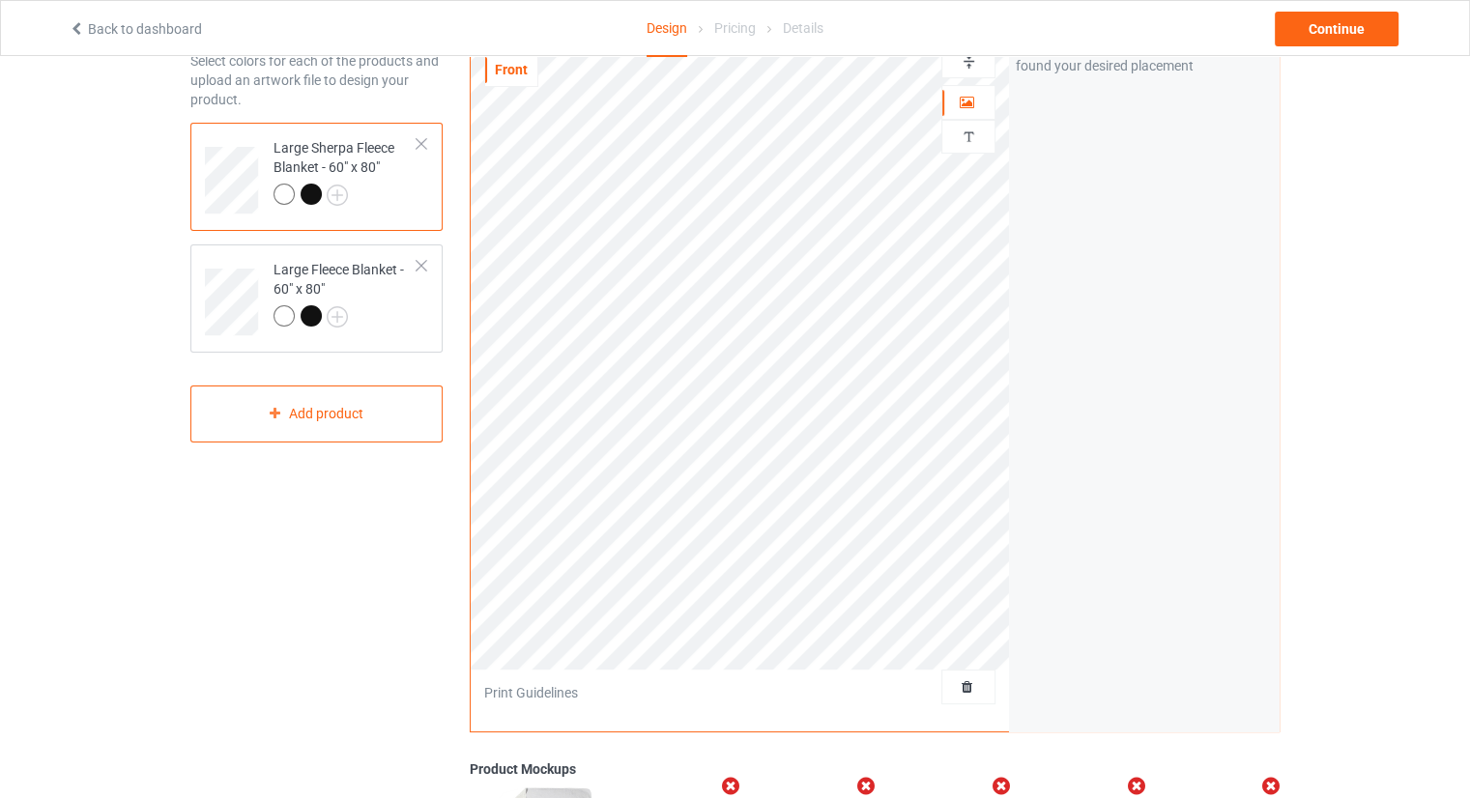
scroll to position [193, 0]
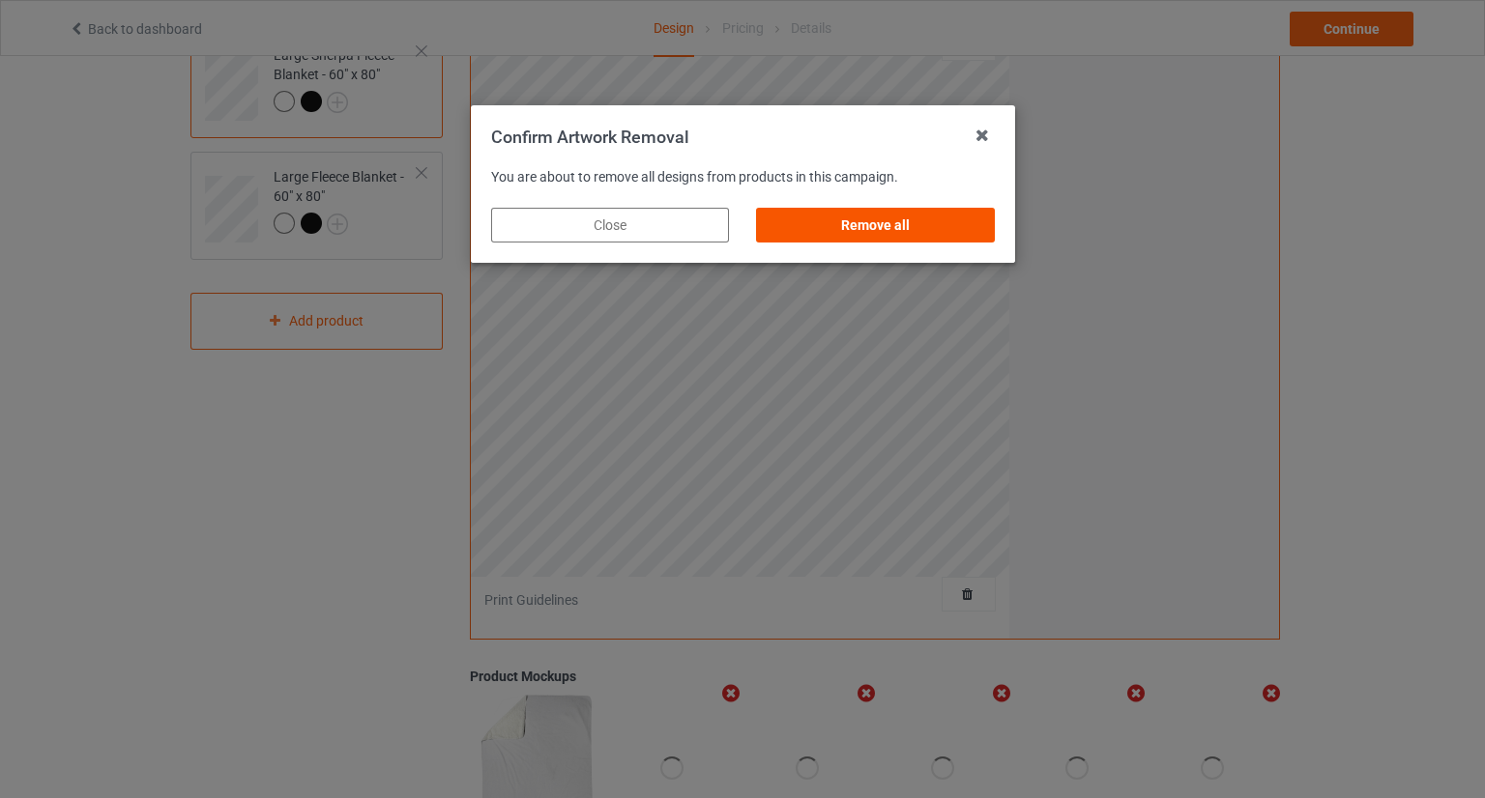
click at [954, 224] on div "Remove all" at bounding box center [875, 225] width 238 height 35
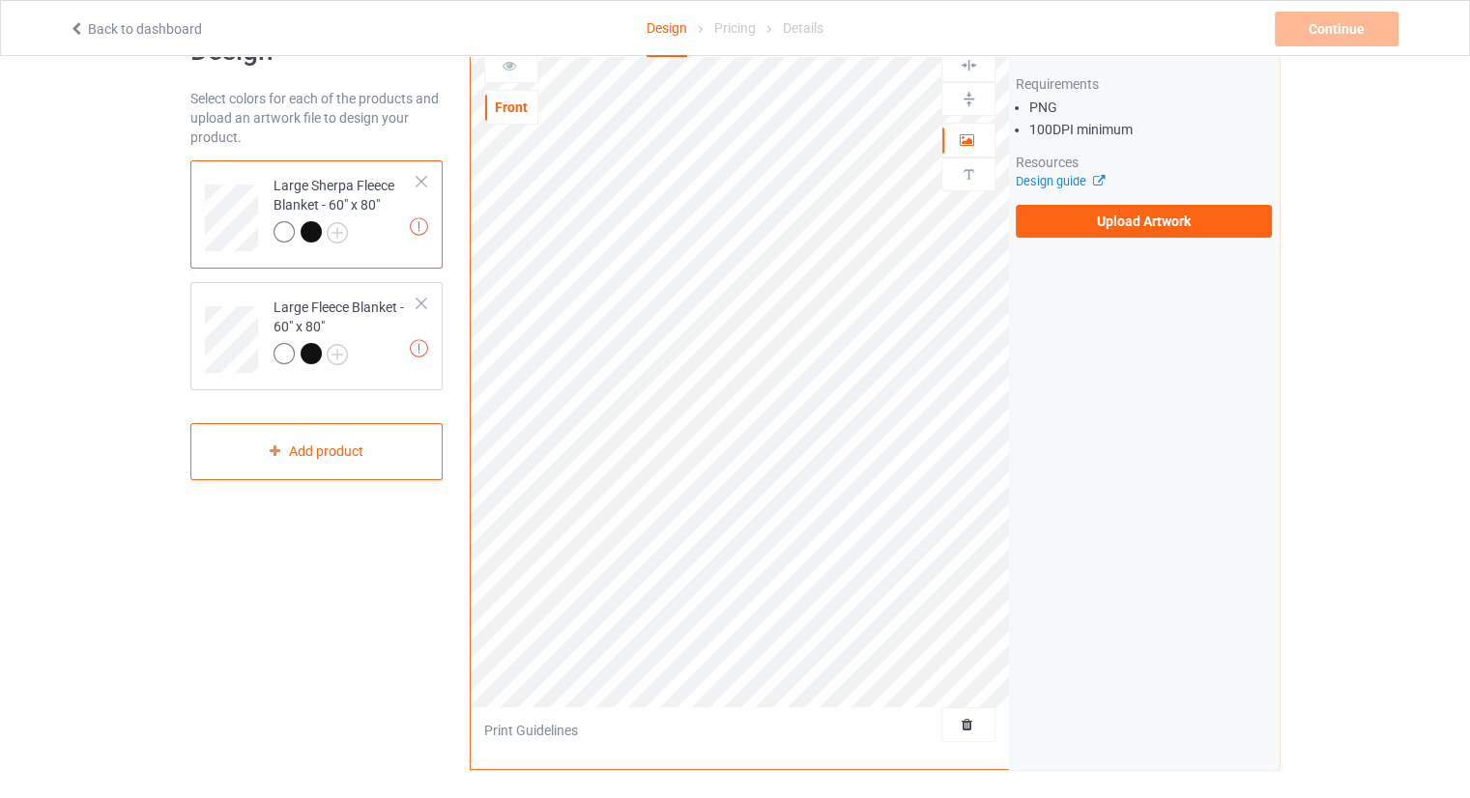
scroll to position [0, 0]
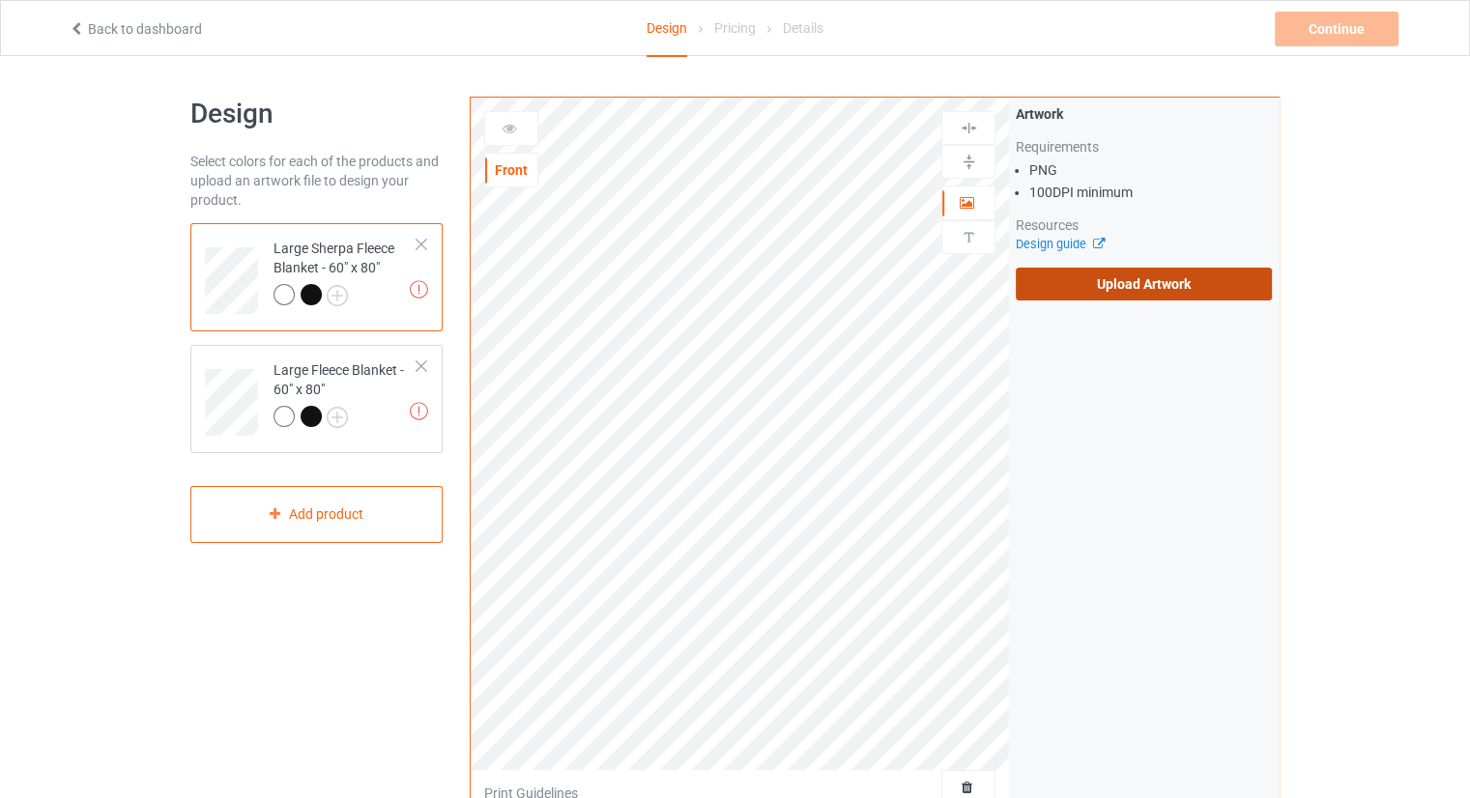
click at [1059, 273] on label "Upload Artwork" at bounding box center [1144, 284] width 256 height 33
click at [0, 0] on input "Upload Artwork" at bounding box center [0, 0] width 0 height 0
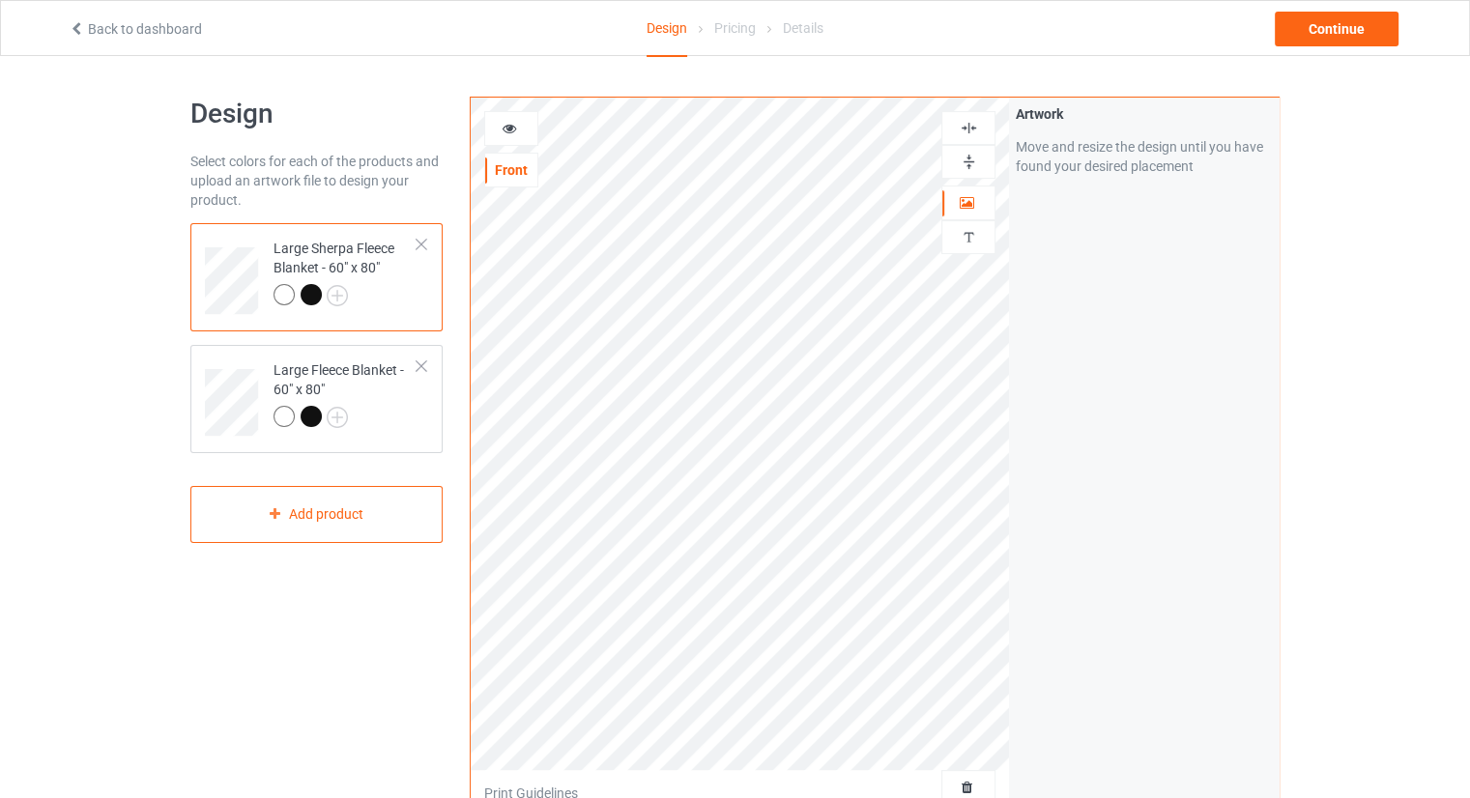
click at [1396, 345] on div "Design Select colors for each of the products and upload an artwork file to des…" at bounding box center [735, 653] width 1470 height 1195
click at [980, 772] on div at bounding box center [969, 787] width 54 height 35
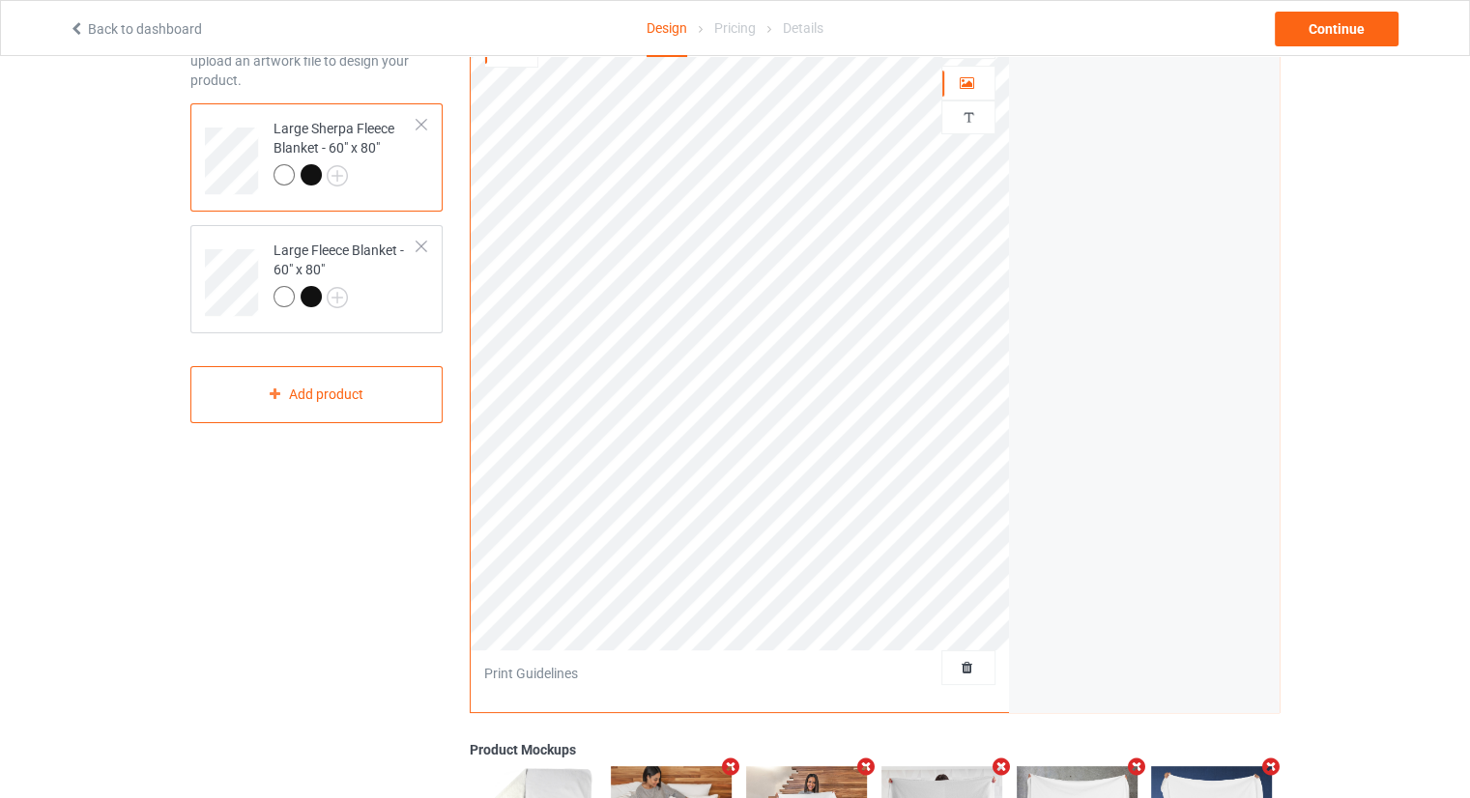
scroll to position [193, 0]
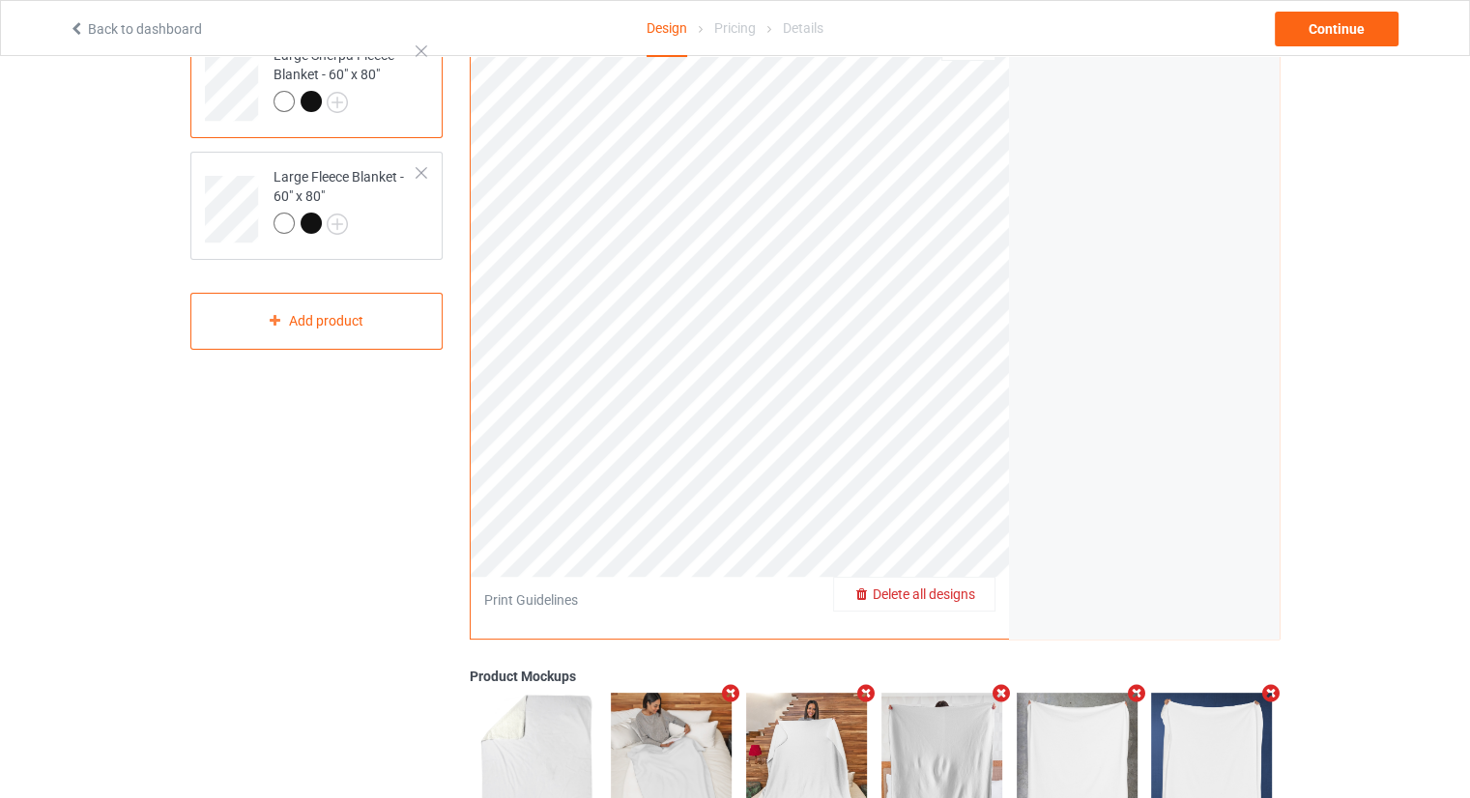
click at [971, 600] on span "Delete all designs" at bounding box center [924, 594] width 102 height 15
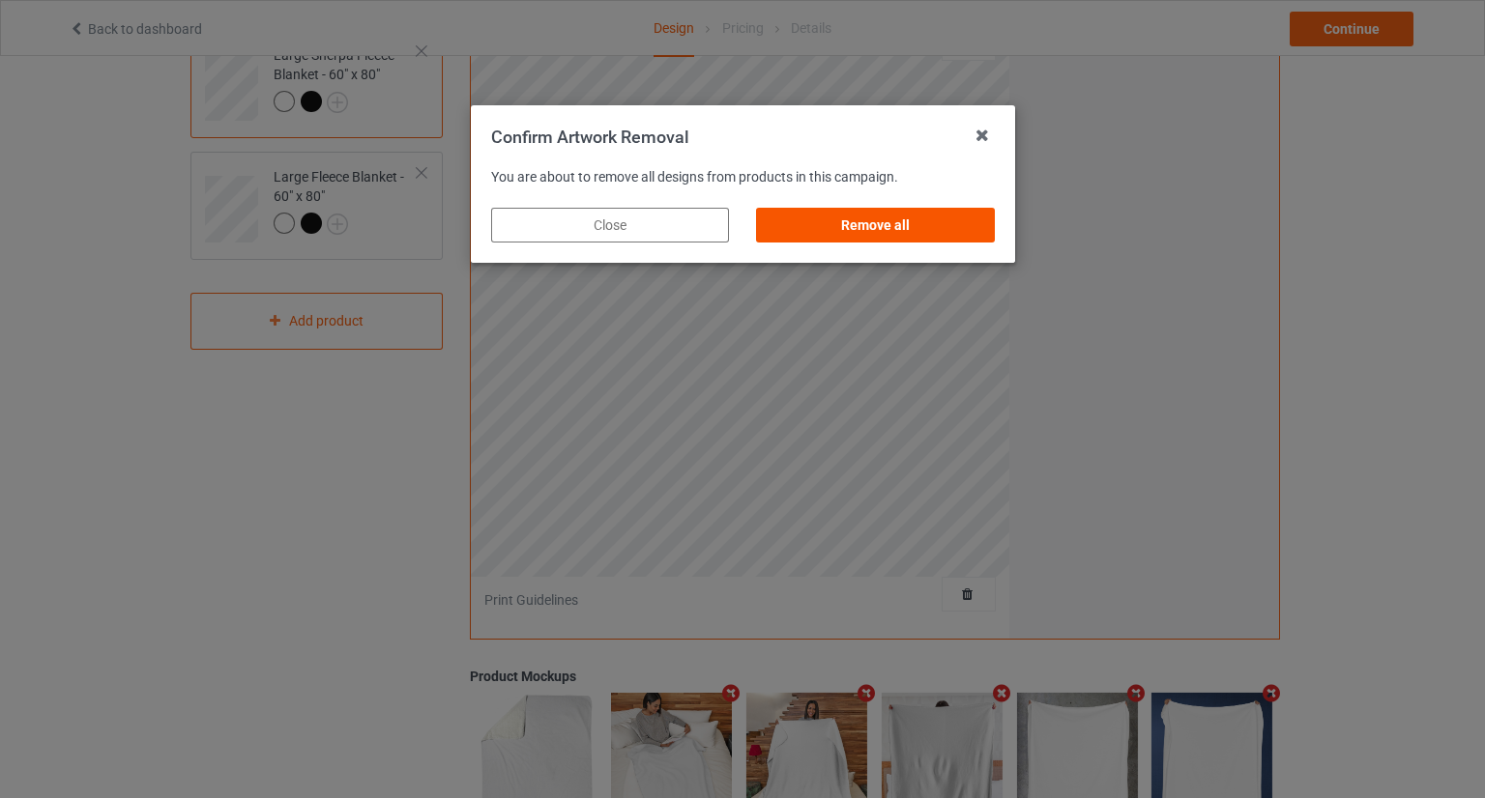
click at [910, 223] on div "Remove all" at bounding box center [875, 225] width 238 height 35
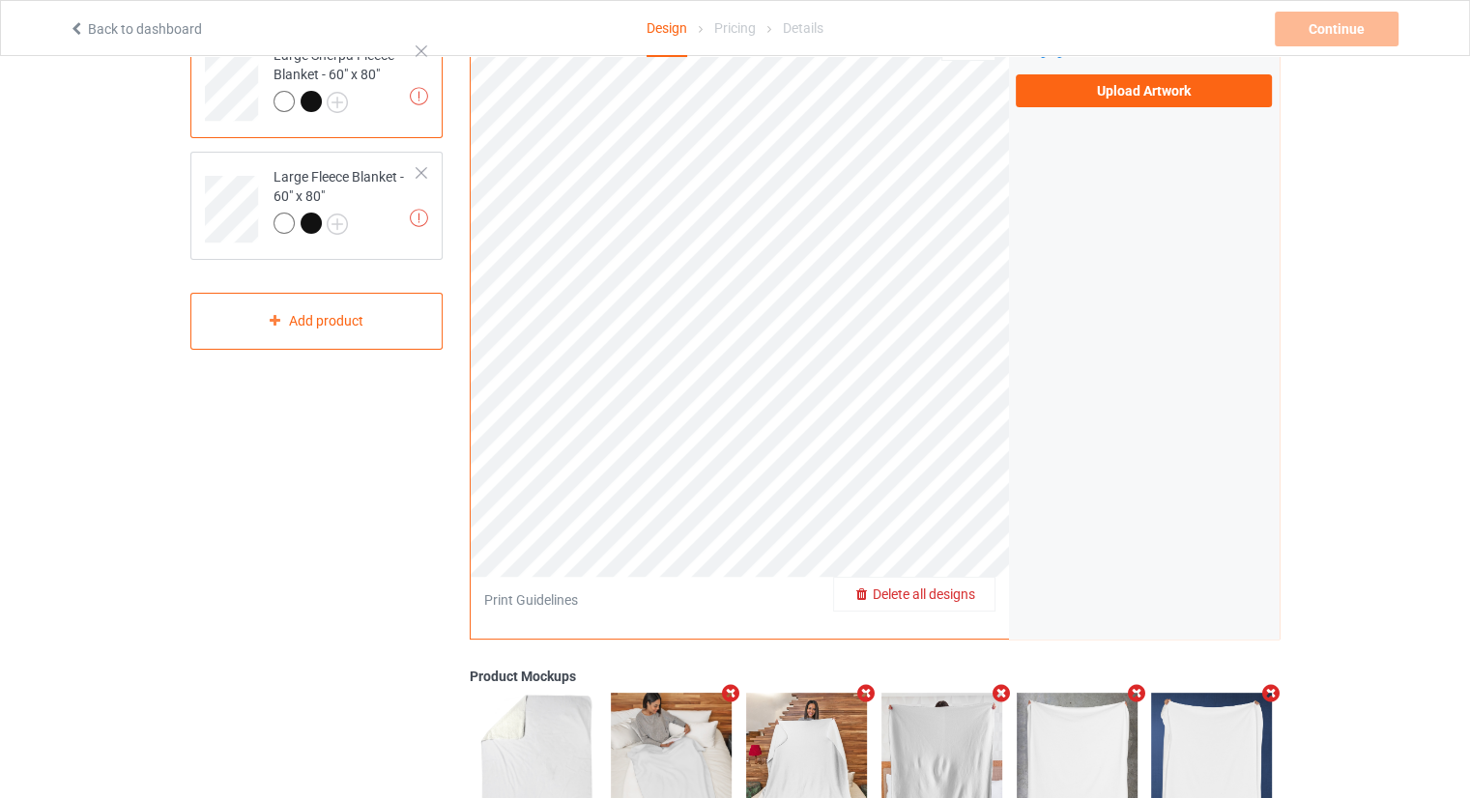
click at [975, 593] on span "Delete all designs" at bounding box center [924, 594] width 102 height 15
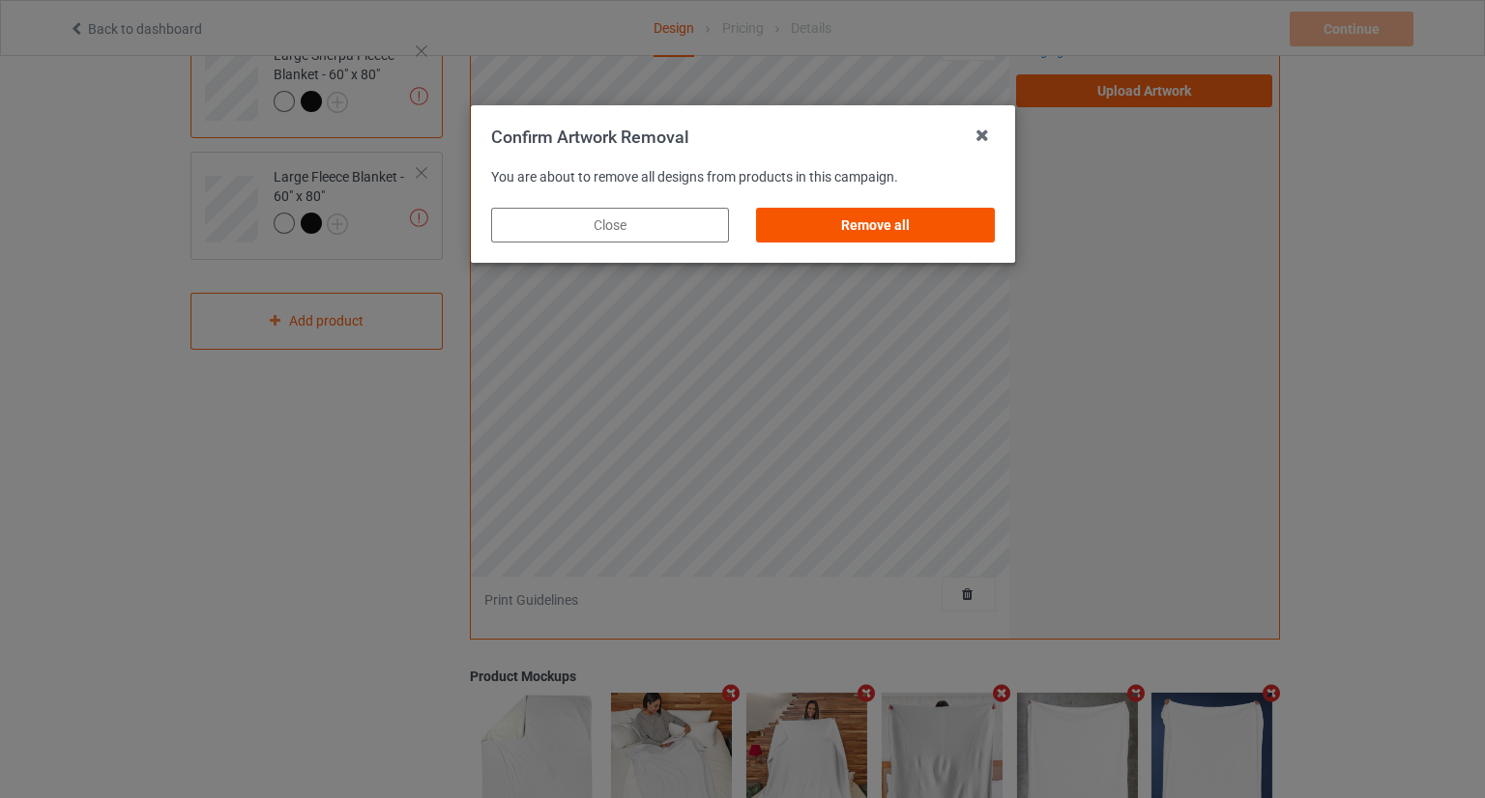
click at [947, 217] on div "Remove all" at bounding box center [875, 225] width 238 height 35
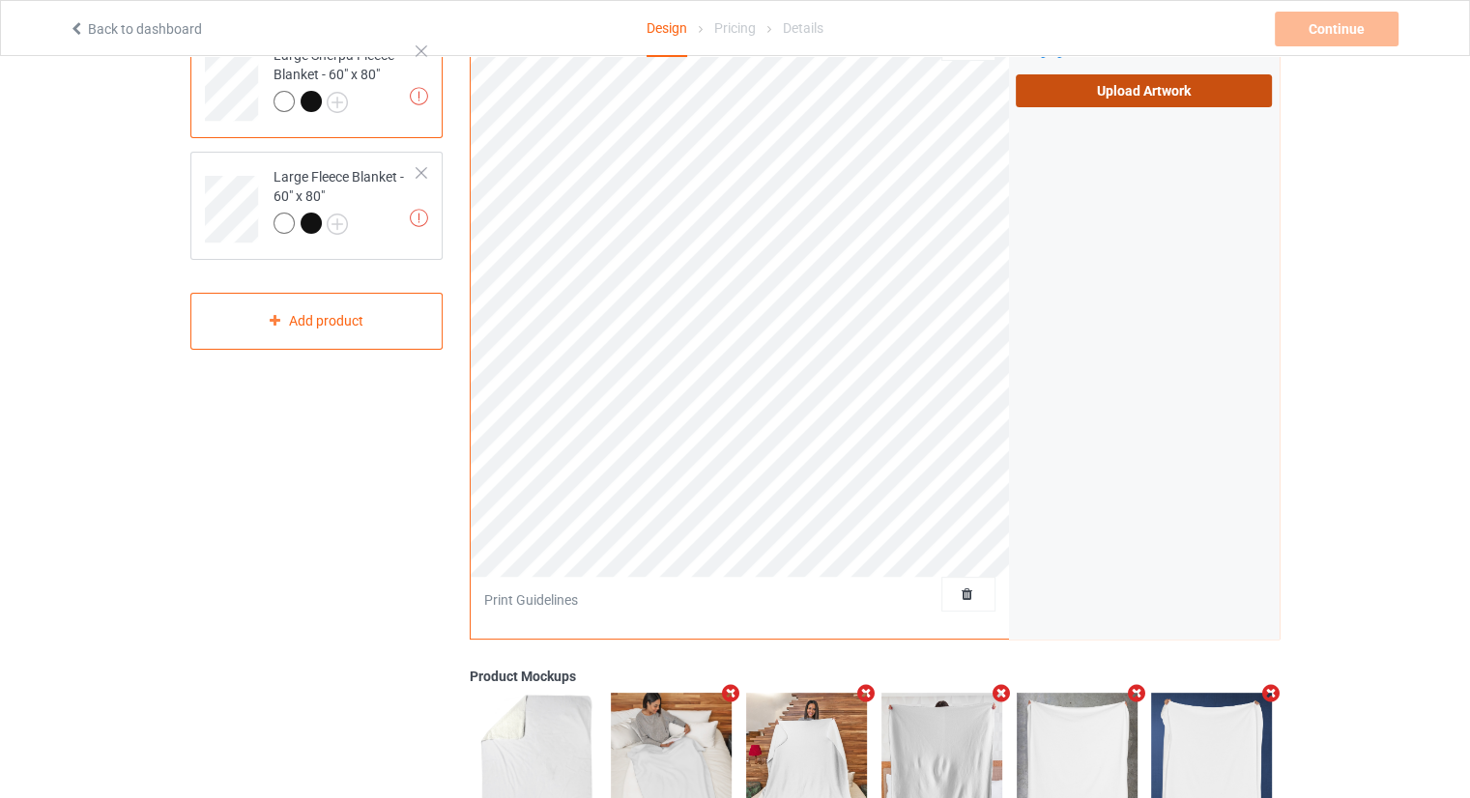
click at [1112, 90] on label "Upload Artwork" at bounding box center [1144, 90] width 256 height 33
click at [0, 0] on input "Upload Artwork" at bounding box center [0, 0] width 0 height 0
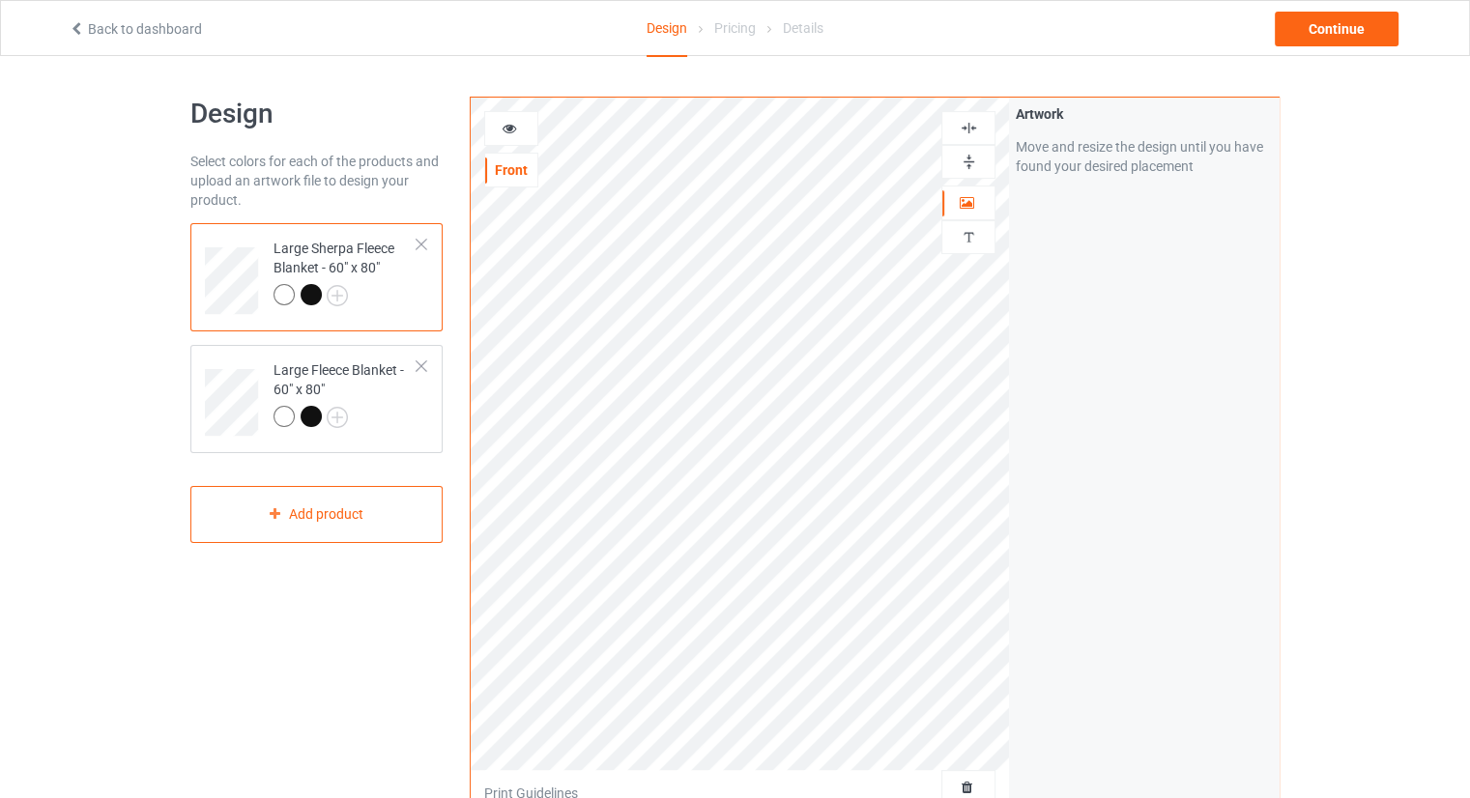
click at [1074, 643] on div "Artwork Move and resize the design until you have found your desired placement" at bounding box center [1144, 465] width 270 height 735
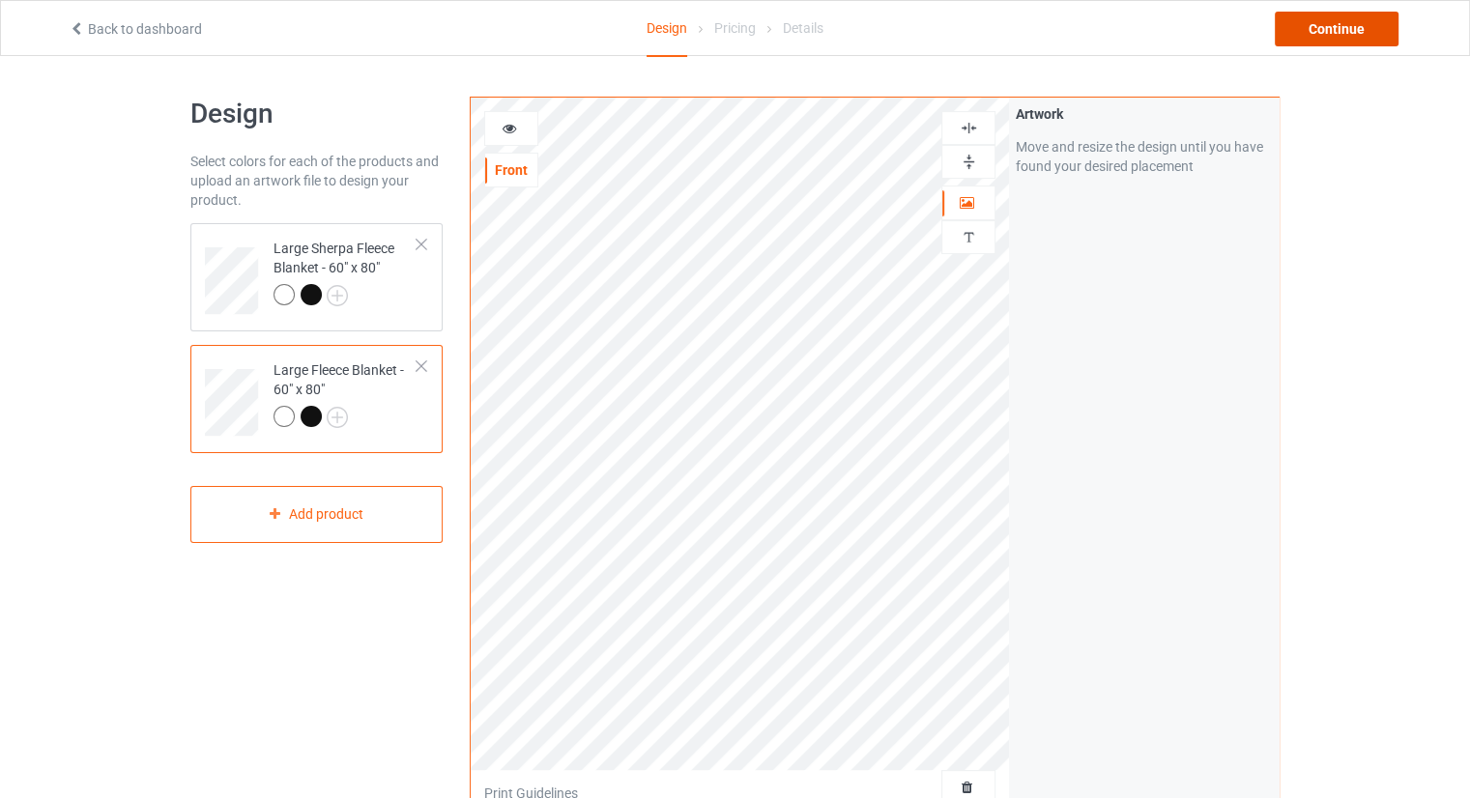
click at [1326, 24] on div "Continue" at bounding box center [1337, 29] width 124 height 35
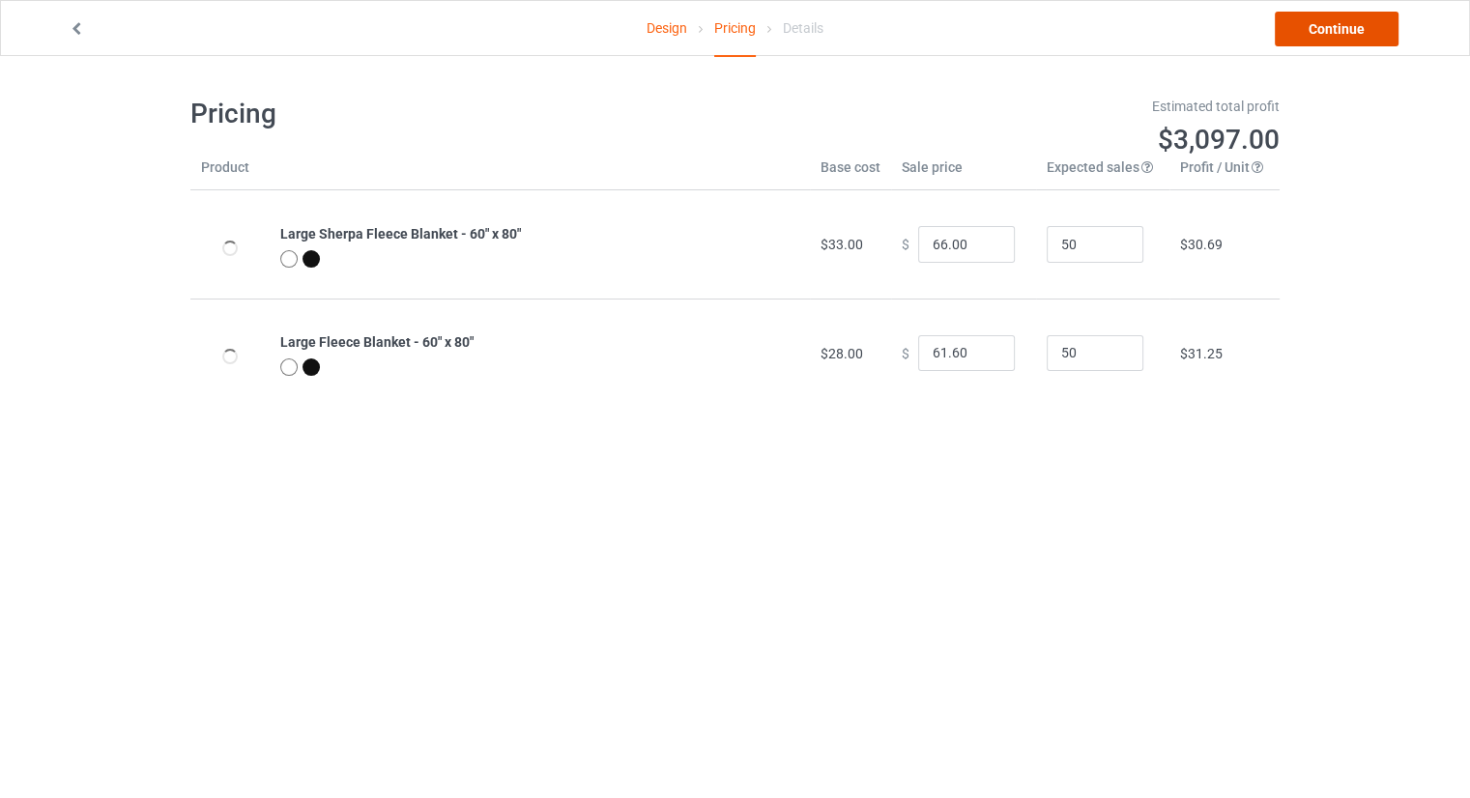
click at [1336, 32] on link "Continue" at bounding box center [1337, 29] width 124 height 35
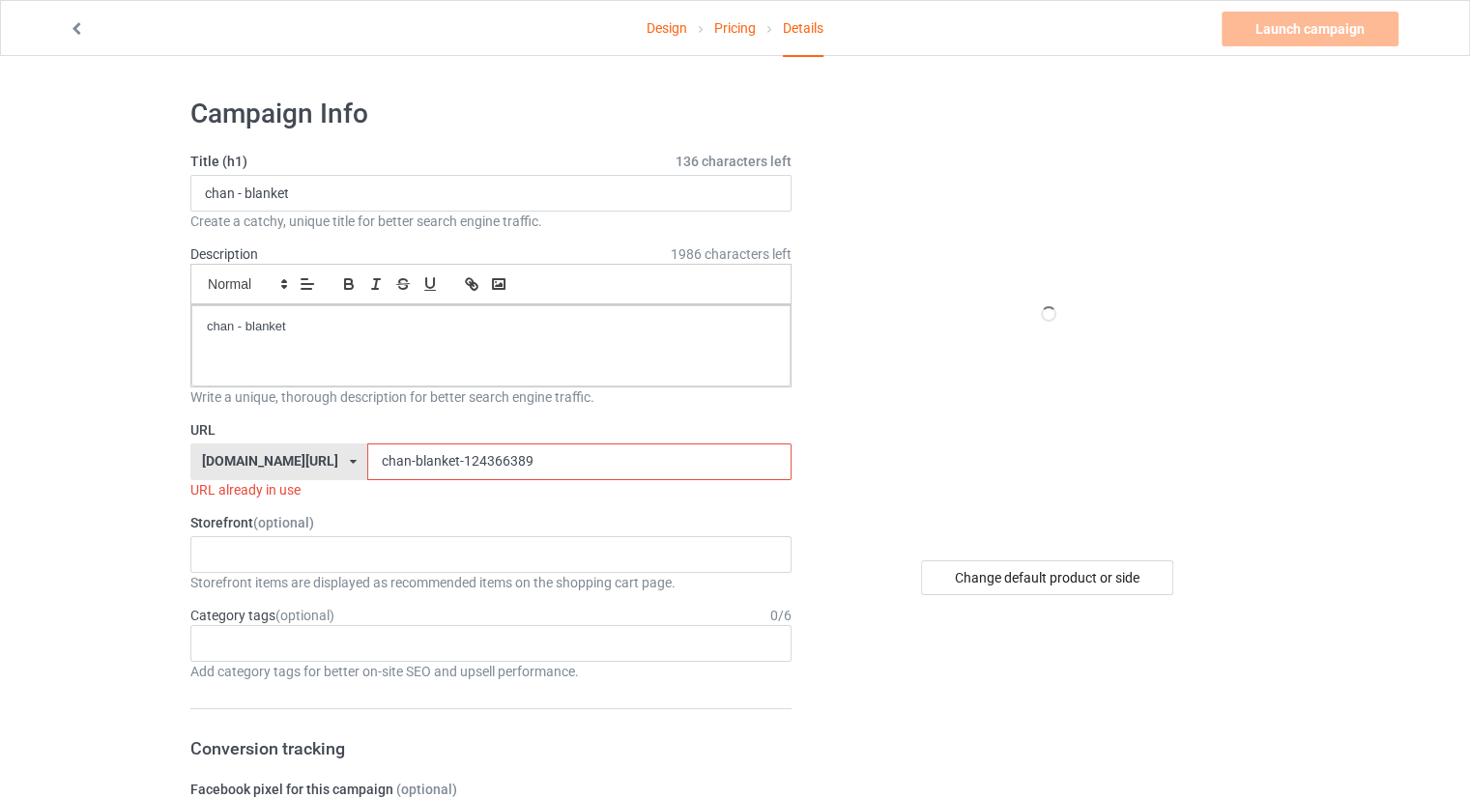
click at [515, 463] on input "chan-blanket-124366389" at bounding box center [578, 462] width 423 height 37
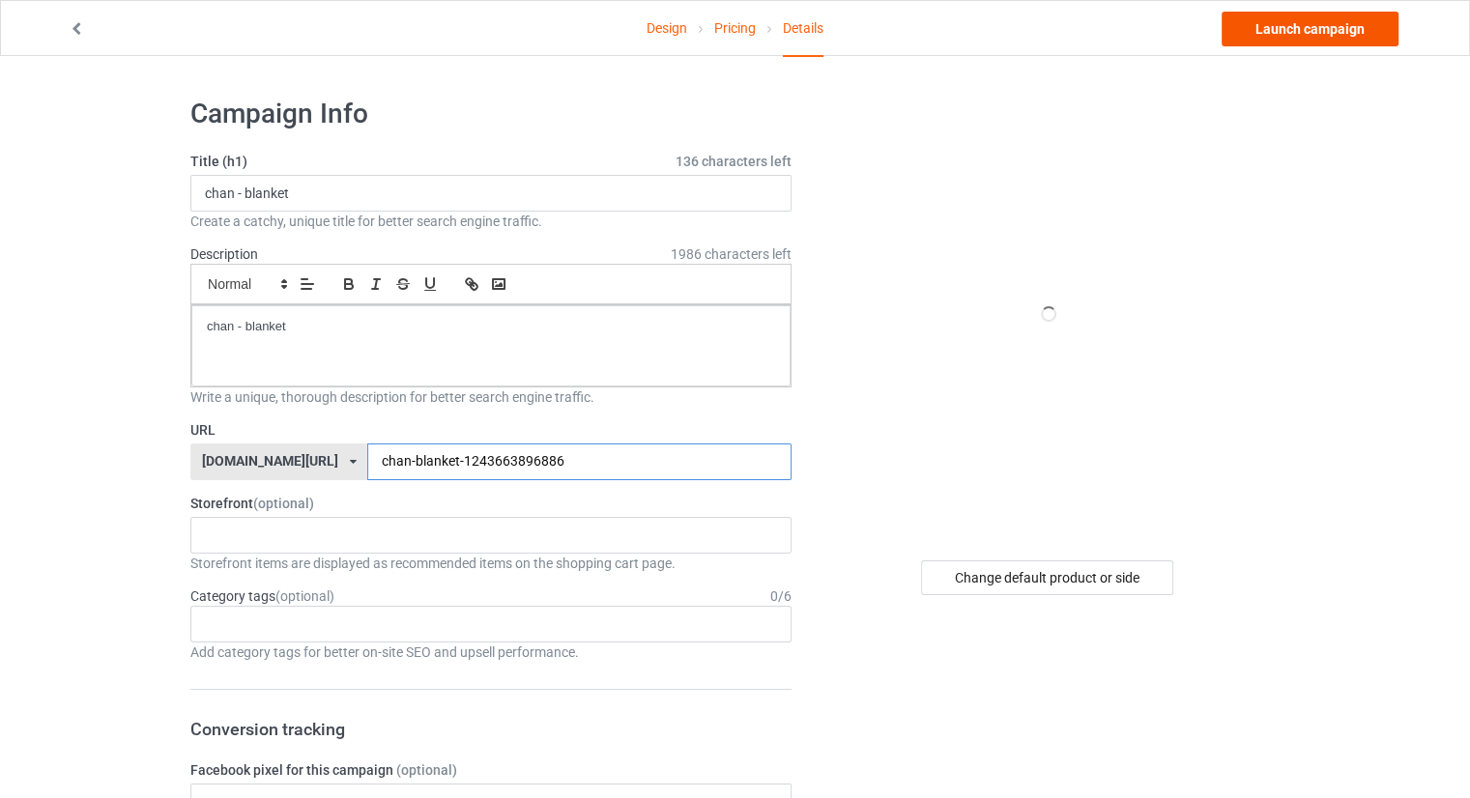
type input "chan-blanket-1243663896886"
click at [1268, 41] on link "Launch campaign" at bounding box center [1310, 29] width 177 height 35
